Goal: Use online tool/utility: Utilize a website feature to perform a specific function

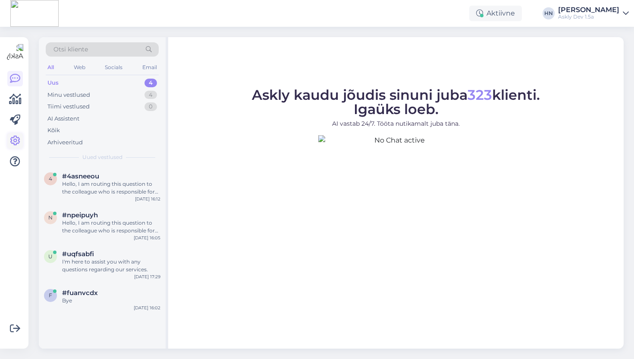
click at [16, 138] on icon at bounding box center [15, 140] width 10 height 10
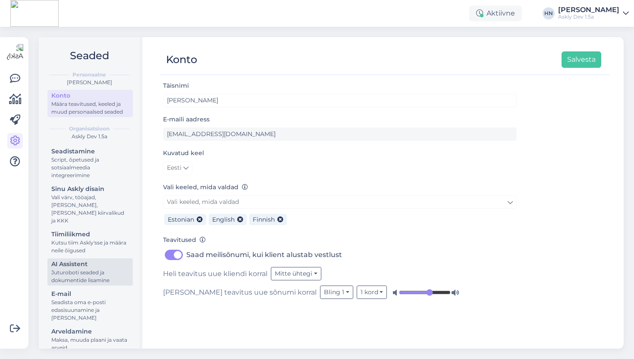
click at [116, 268] on div "Juturoboti seaded ja dokumentide lisamine" at bounding box center [90, 276] width 78 height 16
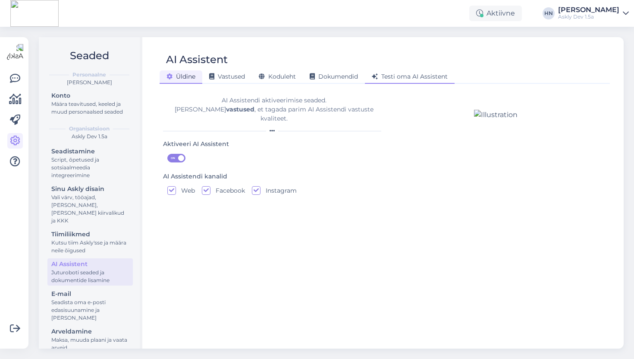
click at [421, 76] on span "Testi oma AI Assistent" at bounding box center [410, 76] width 76 height 8
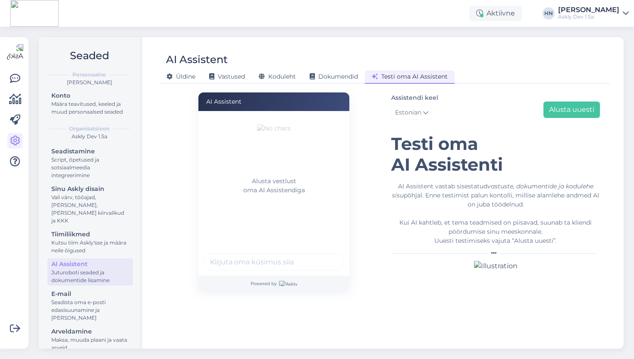
click at [283, 280] on img at bounding box center [288, 282] width 18 height 5
click at [283, 253] on input "text" at bounding box center [274, 261] width 141 height 17
type input "Kas piim on tervislik"
click at [326, 255] on button "submit" at bounding box center [332, 261] width 13 height 13
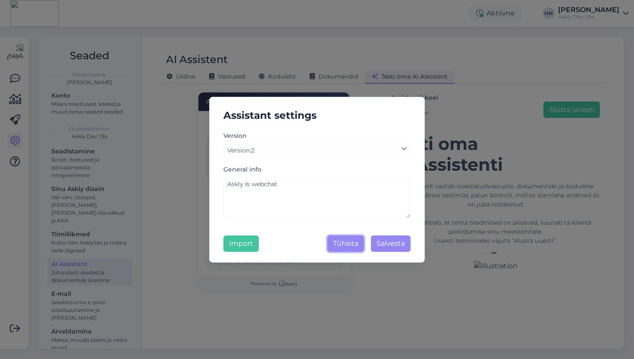
click at [351, 240] on button "Tühista" at bounding box center [345, 243] width 37 height 16
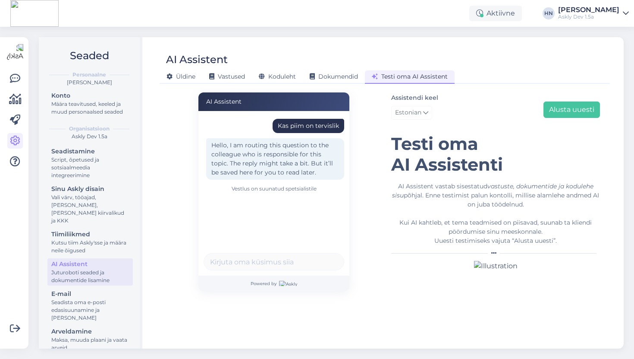
click at [351, 240] on div "AI Assistent Kas piim on tervislik Hello, I am routing this question to the col…" at bounding box center [274, 191] width 222 height 198
click at [343, 78] on span "Dokumendid" at bounding box center [334, 76] width 48 height 8
